Goal: Book appointment/travel/reservation

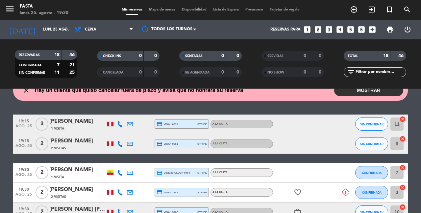
scroll to position [30, 0]
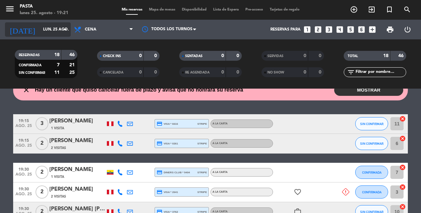
click at [58, 33] on input "lun. 25 ago." at bounding box center [66, 29] width 52 height 11
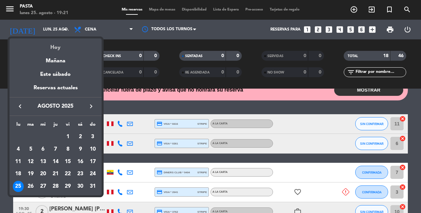
click at [69, 43] on div "Hoy" at bounding box center [56, 44] width 92 height 13
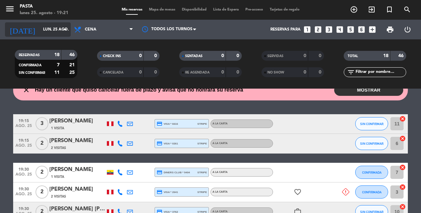
click at [62, 34] on input "lun. 25 ago." at bounding box center [66, 29] width 52 height 11
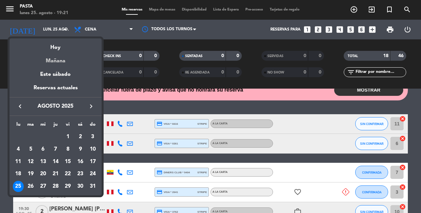
click at [65, 60] on div "Mañana" at bounding box center [56, 58] width 92 height 13
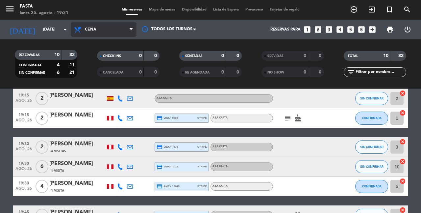
click at [89, 34] on span "Cena" at bounding box center [104, 29] width 66 height 14
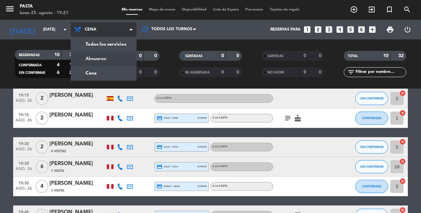
click at [104, 57] on div "menu Pasta lunes 25. agosto - 19:21 Mis reservas Mapa de mesas Disponibilidad L…" at bounding box center [210, 44] width 421 height 89
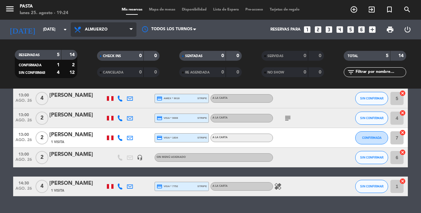
click at [95, 31] on span "Almuerzo" at bounding box center [96, 29] width 23 height 5
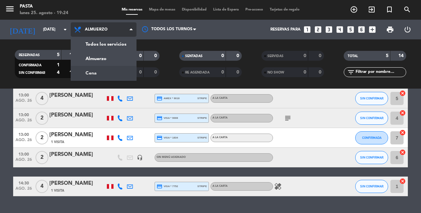
click at [104, 78] on div "menu Pasta lunes 25. agosto - 19:24 Mis reservas Mapa de mesas Disponibilidad L…" at bounding box center [210, 44] width 421 height 89
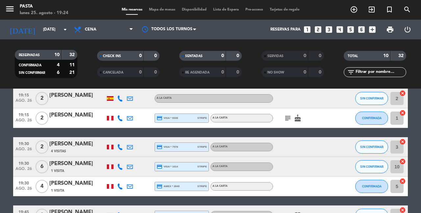
click at [41, 37] on div "today mar. 26 ago. arrow_drop_down" at bounding box center [38, 30] width 66 height 20
click at [42, 35] on input "[DATE]" at bounding box center [66, 29] width 52 height 11
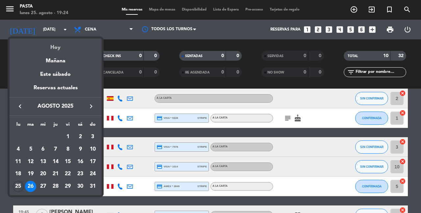
click at [46, 44] on div "Hoy" at bounding box center [56, 44] width 92 height 13
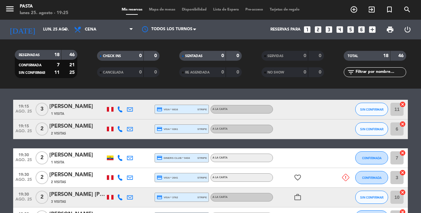
scroll to position [44, 0]
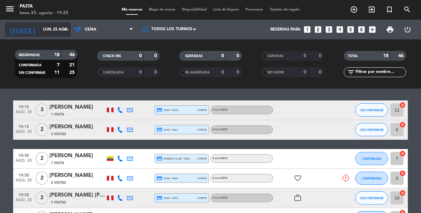
click at [49, 35] on input "lun. 25 ago." at bounding box center [66, 29] width 52 height 11
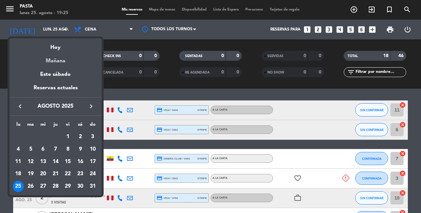
click at [63, 61] on div "Mañana" at bounding box center [56, 58] width 92 height 13
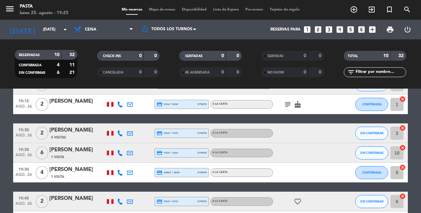
click at [107, 31] on span "Cena" at bounding box center [104, 29] width 66 height 14
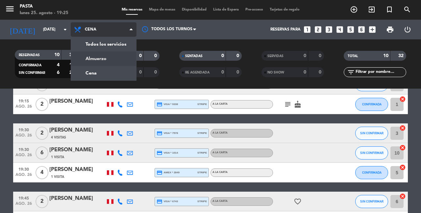
click at [110, 62] on div "menu Pasta lunes 25. agosto - 19:25 Mis reservas Mapa de mesas Disponibilidad L…" at bounding box center [210, 44] width 421 height 89
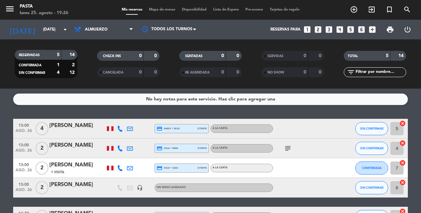
scroll to position [0, 0]
click at [66, 32] on icon "arrow_drop_down" at bounding box center [65, 30] width 8 height 8
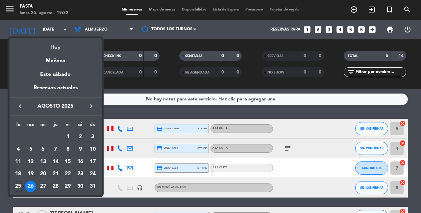
click at [58, 44] on div "Hoy" at bounding box center [56, 44] width 92 height 13
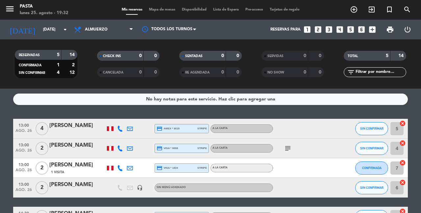
type input "lun. 25 ago."
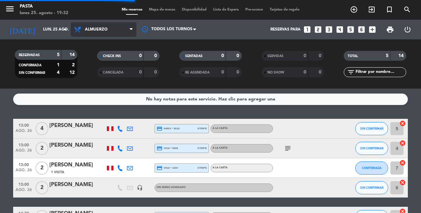
click at [96, 31] on span "Almuerzo" at bounding box center [96, 29] width 23 height 5
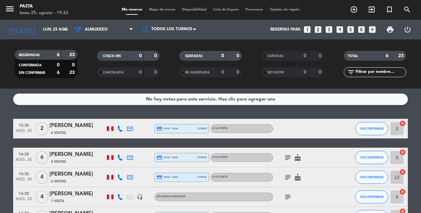
click at [322, 32] on icon "looks_two" at bounding box center [317, 29] width 9 height 9
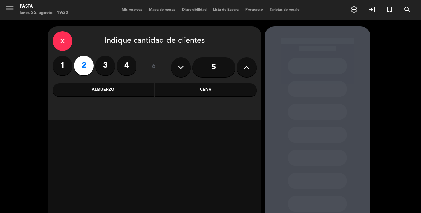
click at [169, 86] on div "Cena" at bounding box center [205, 89] width 101 height 13
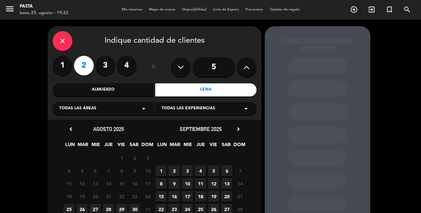
click at [69, 207] on span "25" at bounding box center [68, 209] width 11 height 11
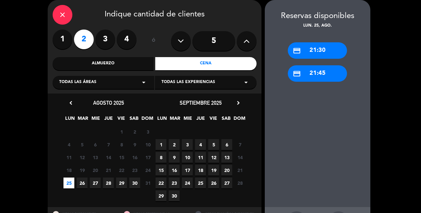
click at [68, 19] on div "close" at bounding box center [63, 15] width 20 height 20
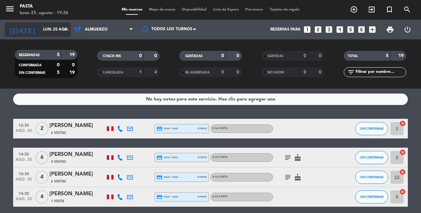
click at [68, 29] on icon "arrow_drop_down" at bounding box center [65, 30] width 8 height 8
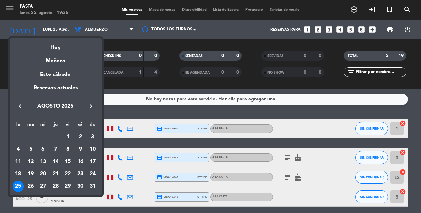
click at [89, 25] on div at bounding box center [210, 106] width 421 height 213
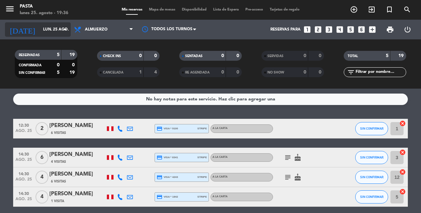
click at [55, 30] on input "lun. 25 ago." at bounding box center [66, 29] width 52 height 11
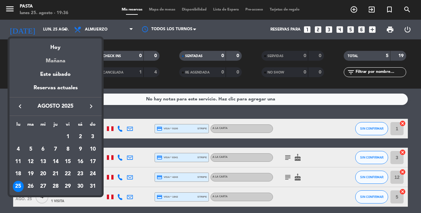
click at [64, 59] on div "Mañana" at bounding box center [56, 58] width 92 height 13
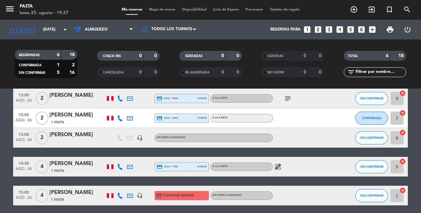
scroll to position [50, 0]
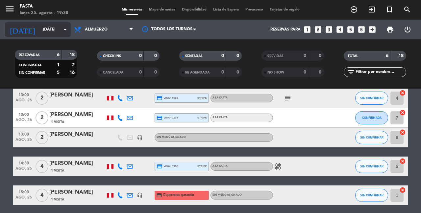
click at [40, 34] on input "[DATE]" at bounding box center [66, 29] width 52 height 11
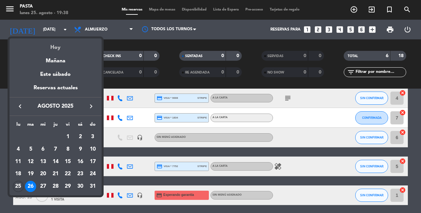
click at [47, 47] on div "Hoy" at bounding box center [56, 44] width 92 height 13
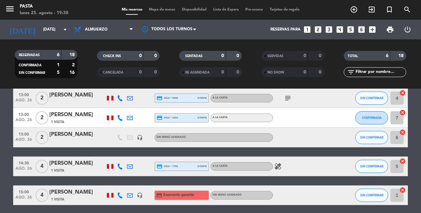
type input "lun. 25 ago."
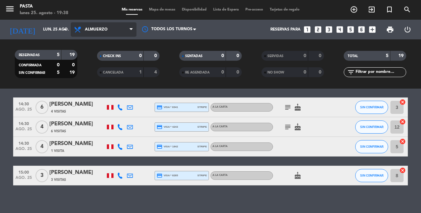
click at [95, 26] on span "Almuerzo" at bounding box center [104, 29] width 66 height 14
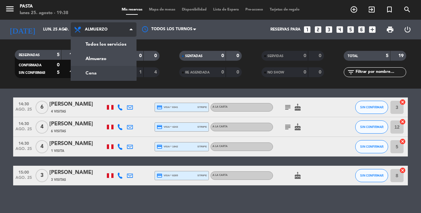
click at [96, 79] on div "menu Pasta [DATE] 25. agosto - 19:38 Mis reservas Mapa de mesas Disponibilidad …" at bounding box center [210, 44] width 421 height 89
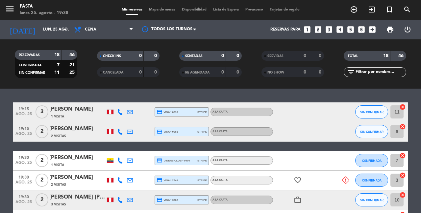
scroll to position [43, 0]
